Goal: Task Accomplishment & Management: Use online tool/utility

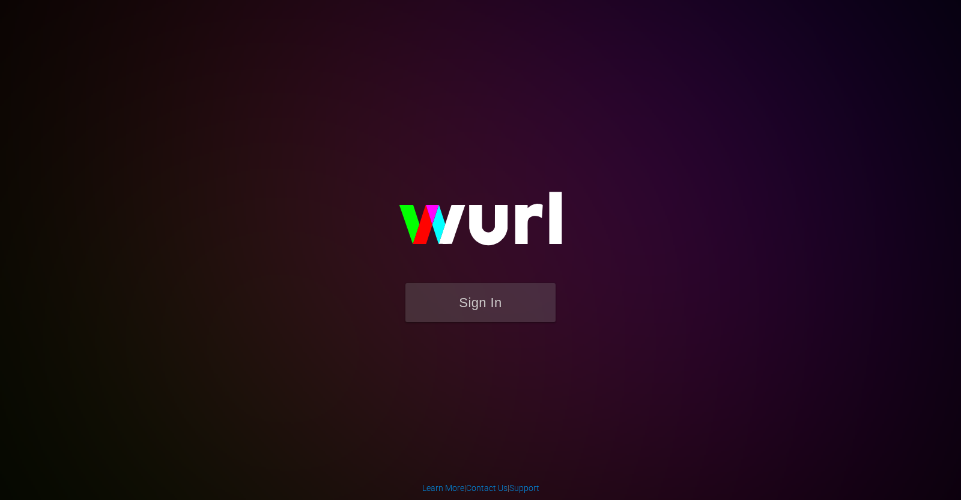
drag, startPoint x: 472, startPoint y: 324, endPoint x: 459, endPoint y: 307, distance: 21.5
click at [459, 307] on form "Sign In" at bounding box center [480, 308] width 240 height 51
click at [459, 307] on button "Sign In" at bounding box center [480, 302] width 150 height 39
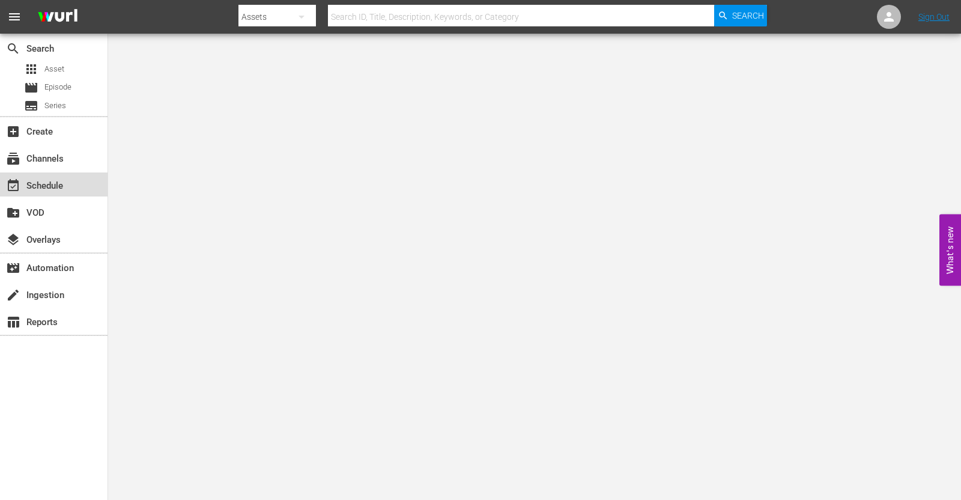
click at [40, 183] on div "event_available Schedule" at bounding box center [33, 183] width 67 height 11
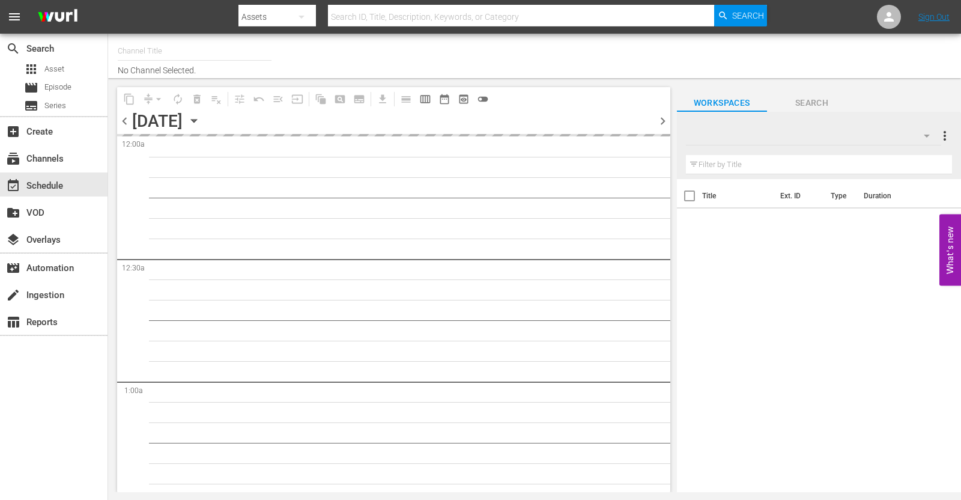
type input "So Real (1869)"
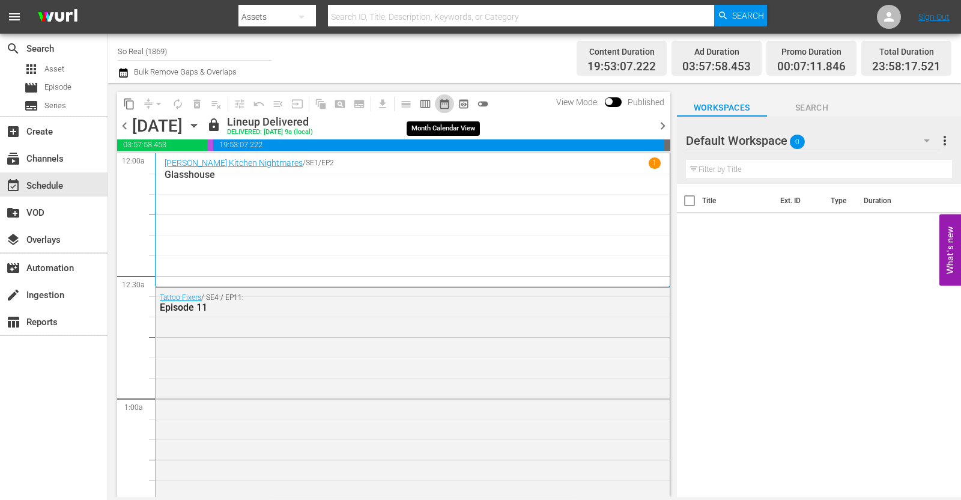
click at [444, 104] on span "date_range_outlined" at bounding box center [444, 104] width 12 height 12
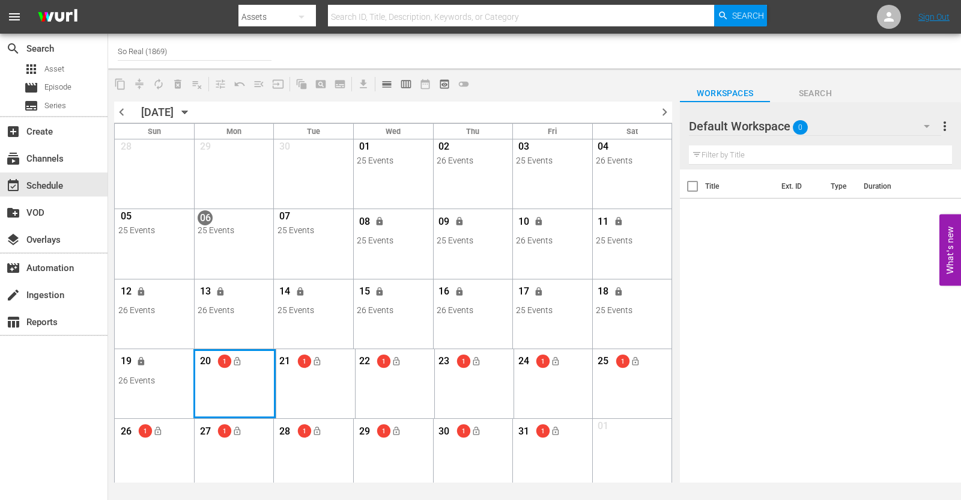
click at [247, 405] on div "Month View" at bounding box center [234, 383] width 82 height 69
click at [389, 84] on span "calendar_view_day_outlined" at bounding box center [387, 84] width 12 height 12
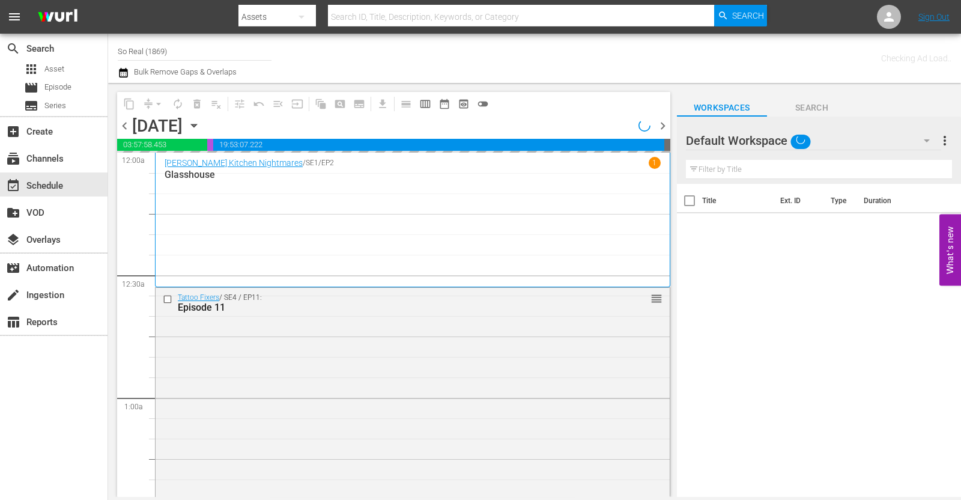
click at [389, 84] on div "content_copy compress arrow_drop_down autorenew_outlined delete_forever_outline…" at bounding box center [390, 290] width 565 height 414
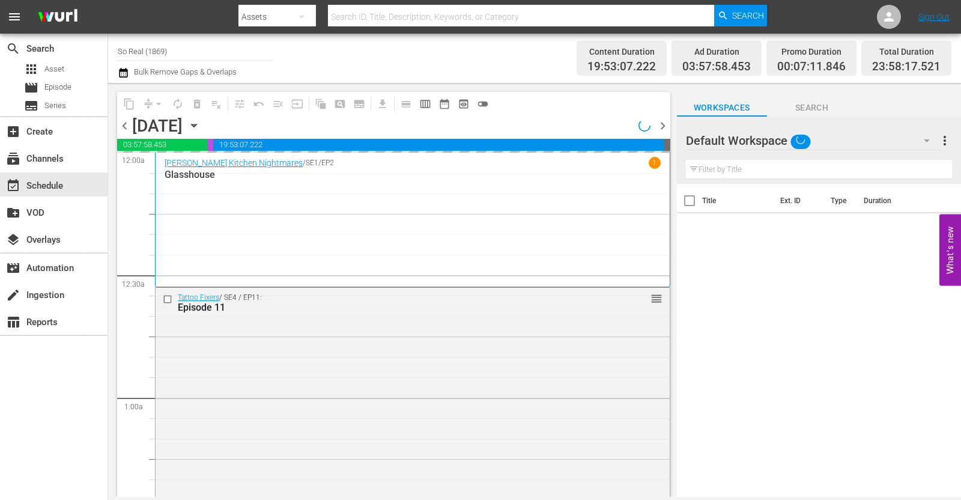
click at [201, 126] on icon "button" at bounding box center [193, 125] width 13 height 13
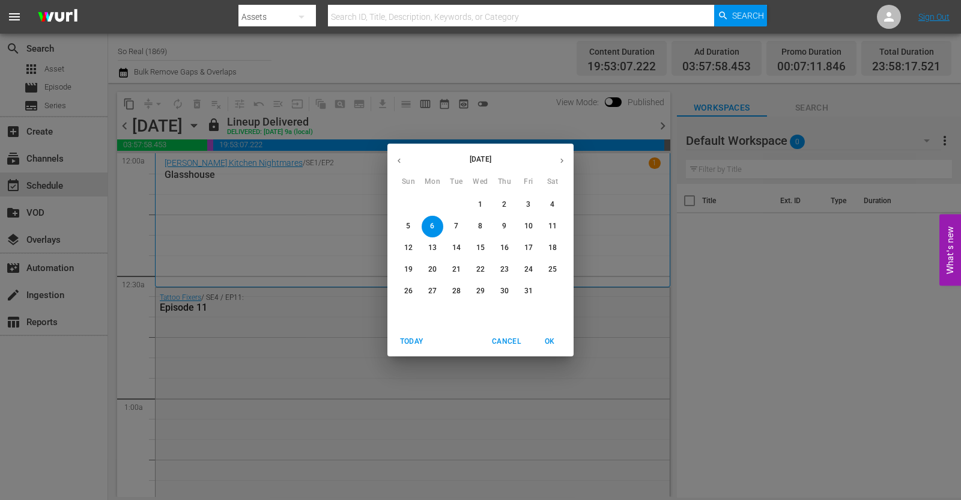
click at [435, 270] on p "20" at bounding box center [432, 269] width 8 height 10
